Goal: Transaction & Acquisition: Purchase product/service

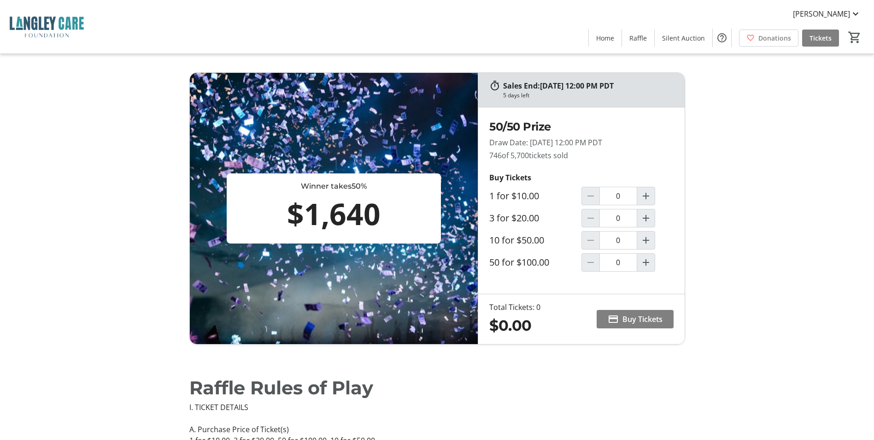
drag, startPoint x: 487, startPoint y: 129, endPoint x: 587, endPoint y: 158, distance: 105.0
click at [587, 158] on div "50/50 Prize Draw Date: [DATE] 12:00 PM PDT 746 of 5,700 tickets sold Buy Ticket…" at bounding box center [581, 200] width 206 height 186
click at [587, 158] on p "746 of 5,700 tickets sold" at bounding box center [581, 155] width 184 height 11
drag, startPoint x: 557, startPoint y: 164, endPoint x: 488, endPoint y: 128, distance: 77.5
click at [488, 128] on div "50/50 Prize Draw Date: 09/17/2025 at 12:00 PM PDT 746 of 5,700 tickets sold Buy…" at bounding box center [581, 200] width 206 height 186
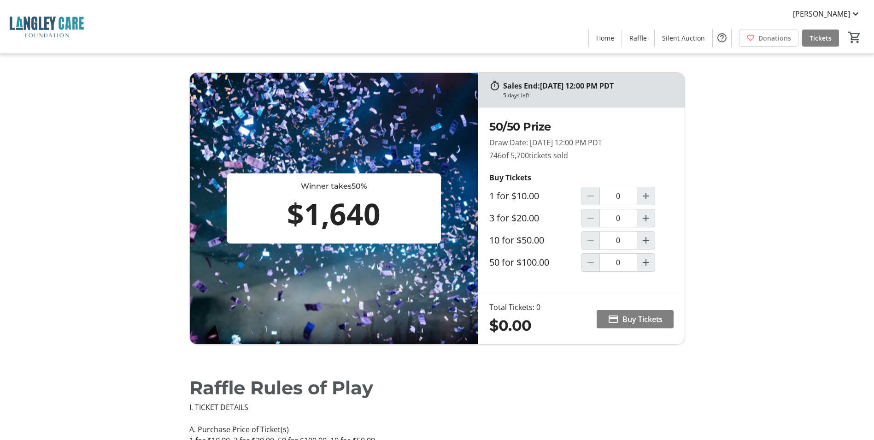
click at [489, 142] on div "50/50 Prize Draw Date: 09/17/2025 at 12:00 PM PDT 746 of 5,700 tickets sold Buy…" at bounding box center [581, 200] width 206 height 186
drag, startPoint x: 492, startPoint y: 141, endPoint x: 614, endPoint y: 158, distance: 122.8
click at [614, 158] on div "50/50 Prize Draw Date: 09/17/2025 at 12:00 PM PDT 746 of 5,700 tickets sold" at bounding box center [581, 139] width 184 height 42
click at [614, 158] on p "746 of 5,700 tickets sold" at bounding box center [581, 155] width 184 height 11
drag, startPoint x: 302, startPoint y: 185, endPoint x: 383, endPoint y: 214, distance: 86.1
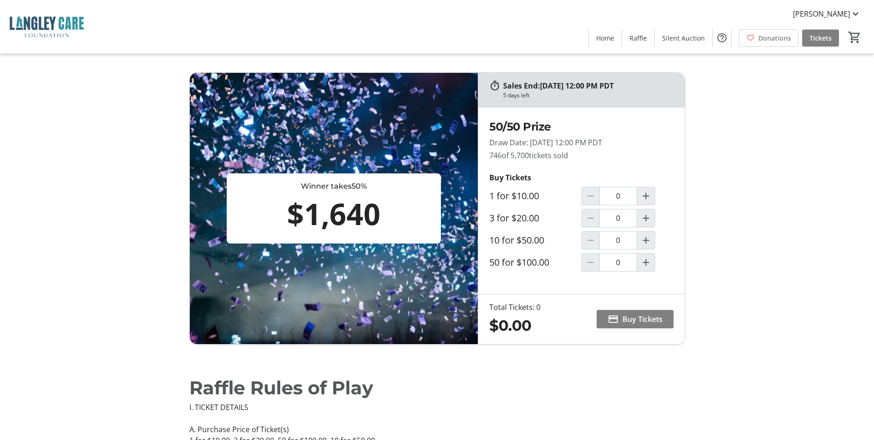
click at [383, 214] on div "Winner takes 50% $1,640" at bounding box center [334, 208] width 215 height 70
click at [397, 216] on div "$1,640" at bounding box center [333, 214] width 207 height 44
